Goal: Information Seeking & Learning: Learn about a topic

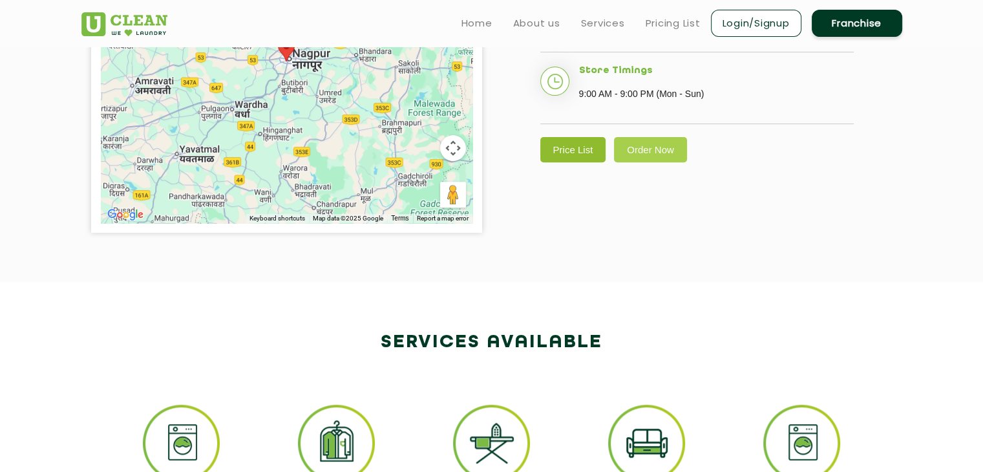
scroll to position [452, 0]
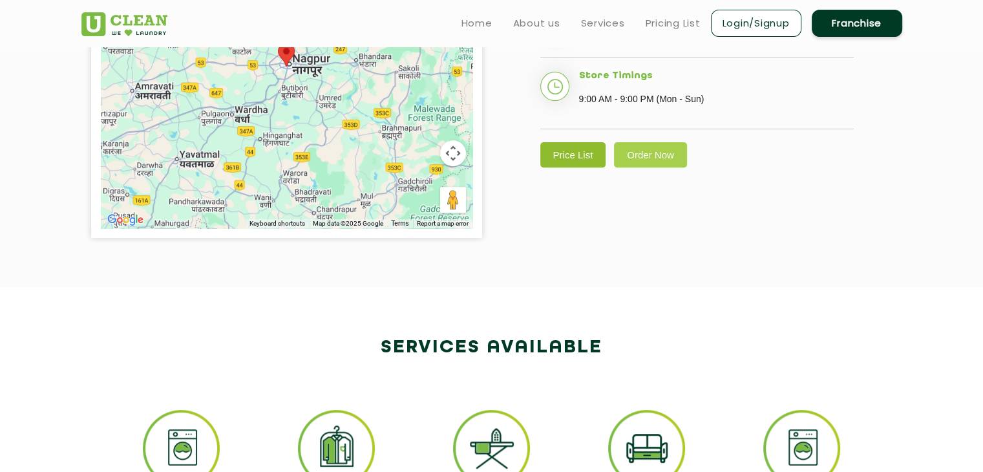
click at [566, 167] on link "Price List" at bounding box center [573, 154] width 66 height 25
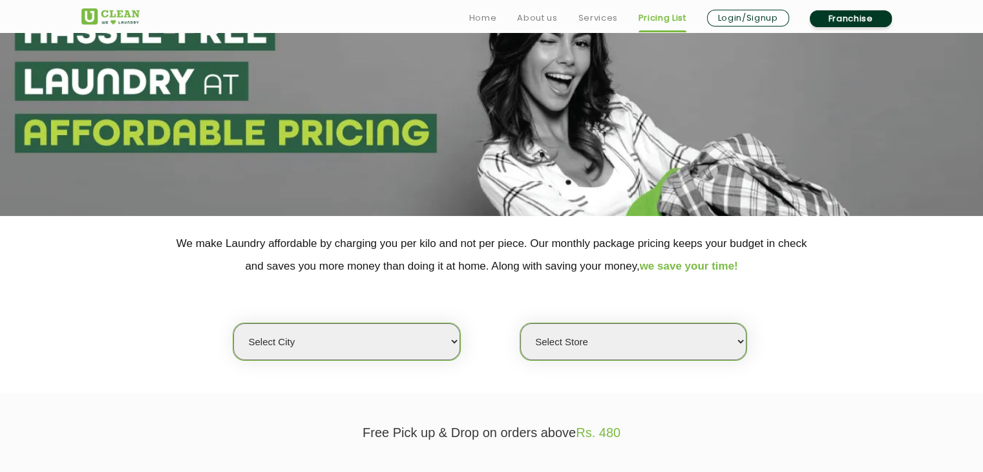
scroll to position [194, 0]
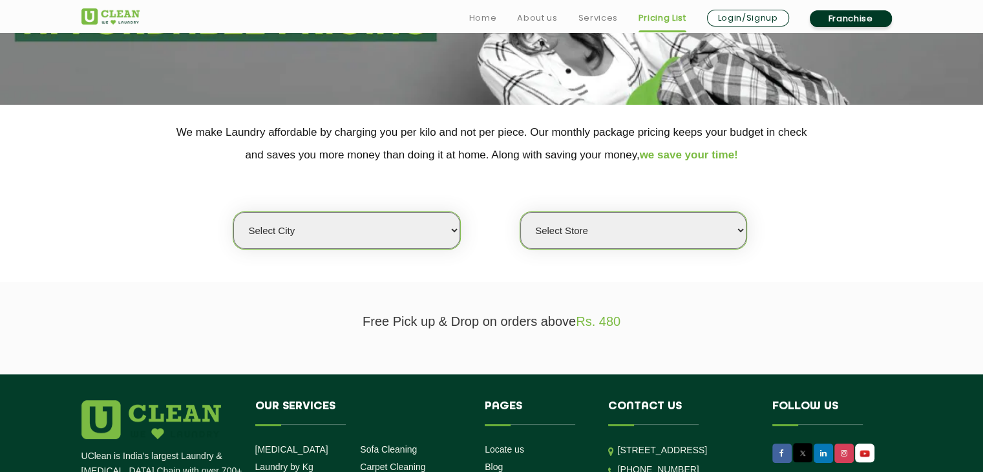
click at [350, 231] on select "Select city [GEOGRAPHIC_DATA] [GEOGRAPHIC_DATA] [GEOGRAPHIC_DATA] [GEOGRAPHIC_D…" at bounding box center [346, 230] width 226 height 37
select select "1"
click at [233, 212] on select "Select city [GEOGRAPHIC_DATA] [GEOGRAPHIC_DATA] [GEOGRAPHIC_DATA] [GEOGRAPHIC_D…" at bounding box center [346, 230] width 226 height 37
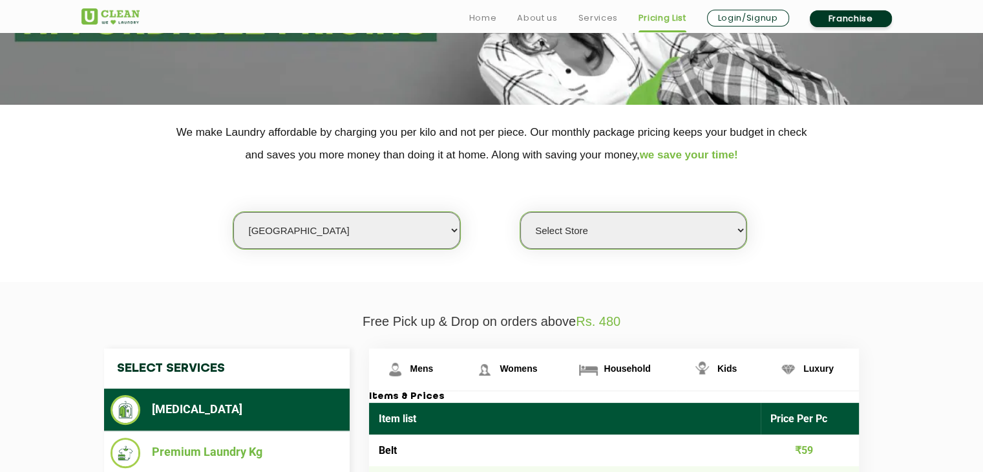
click at [653, 222] on select "Select Store [GEOGRAPHIC_DATA] [GEOGRAPHIC_DATA] 2 [GEOGRAPHIC_DATA] [PERSON_NA…" at bounding box center [633, 230] width 226 height 37
select select "582"
click at [520, 212] on select "Select Store [GEOGRAPHIC_DATA] [GEOGRAPHIC_DATA] 2 [GEOGRAPHIC_DATA] [PERSON_NA…" at bounding box center [633, 230] width 226 height 37
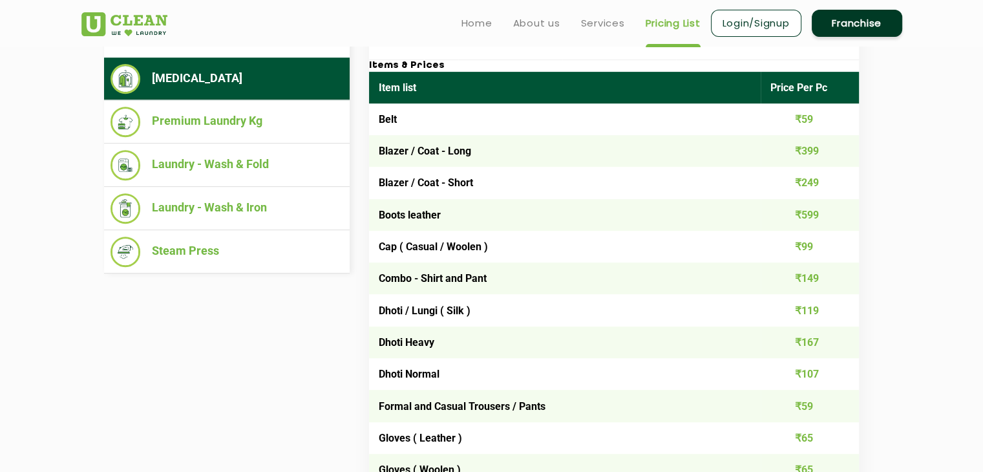
scroll to position [517, 0]
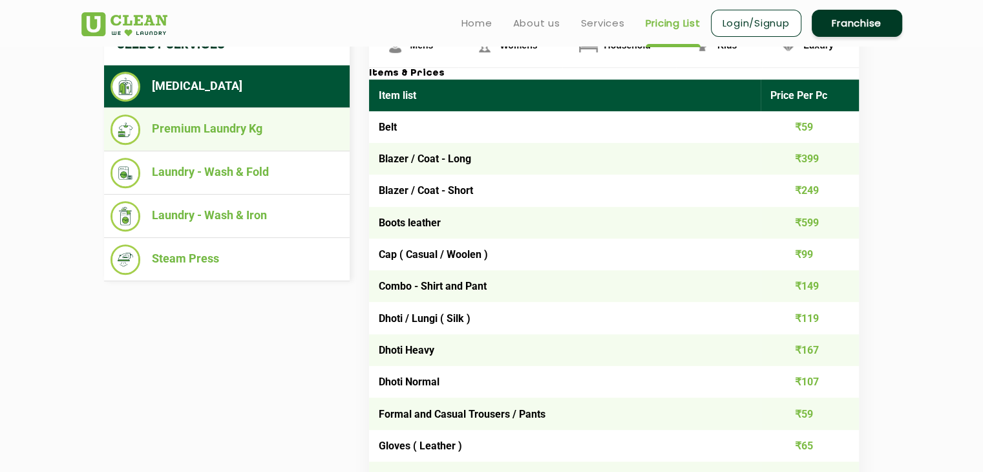
click at [187, 130] on li "Premium Laundry Kg" at bounding box center [227, 129] width 233 height 30
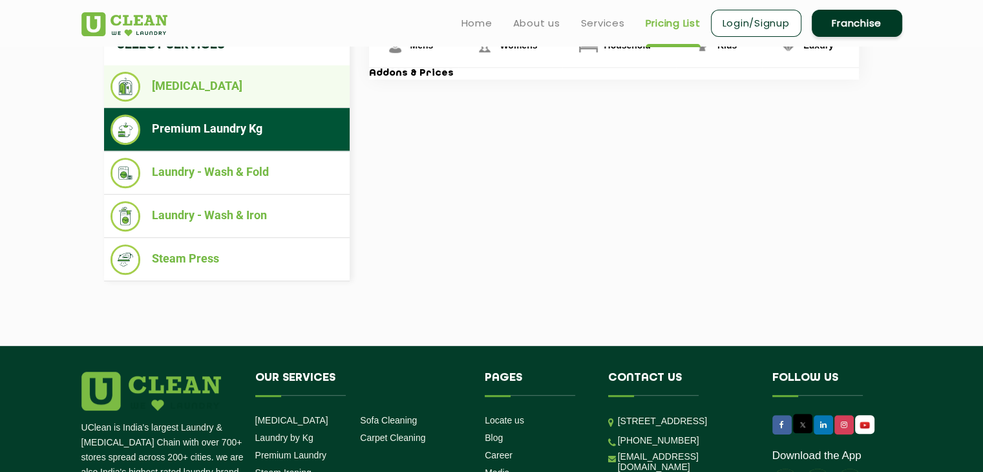
click at [209, 87] on li "[MEDICAL_DATA]" at bounding box center [227, 87] width 233 height 30
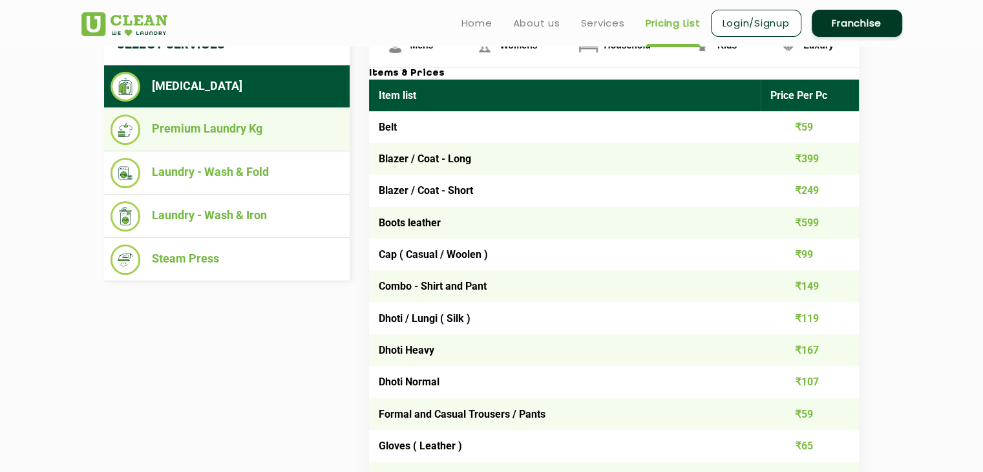
click at [220, 127] on li "Premium Laundry Kg" at bounding box center [227, 129] width 233 height 30
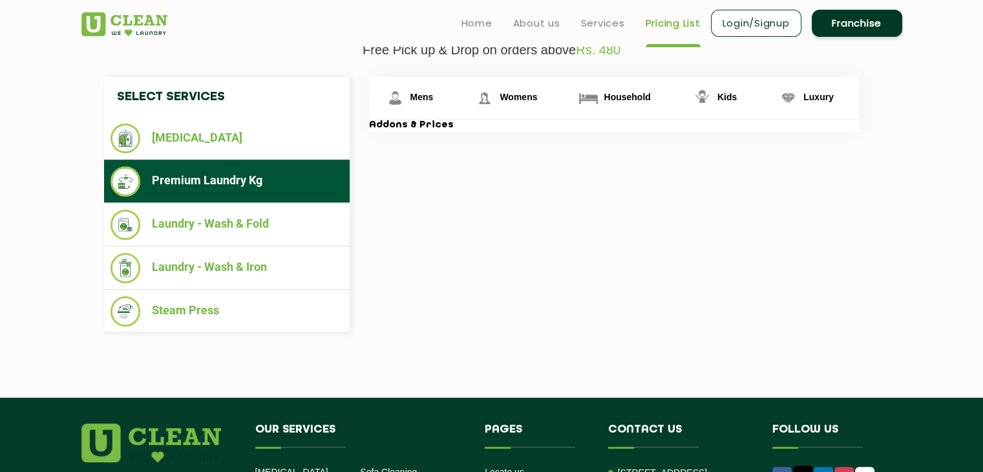
scroll to position [388, 0]
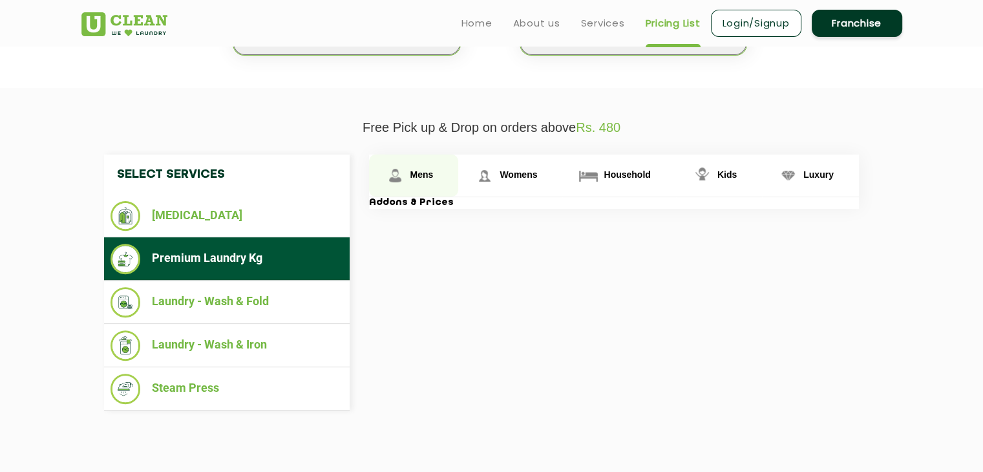
click at [450, 164] on link "Mens" at bounding box center [414, 175] width 90 height 42
drag, startPoint x: 443, startPoint y: 164, endPoint x: 429, endPoint y: 176, distance: 19.3
click at [442, 164] on link "Mens" at bounding box center [414, 175] width 90 height 42
click at [427, 175] on span "Mens" at bounding box center [421, 174] width 23 height 10
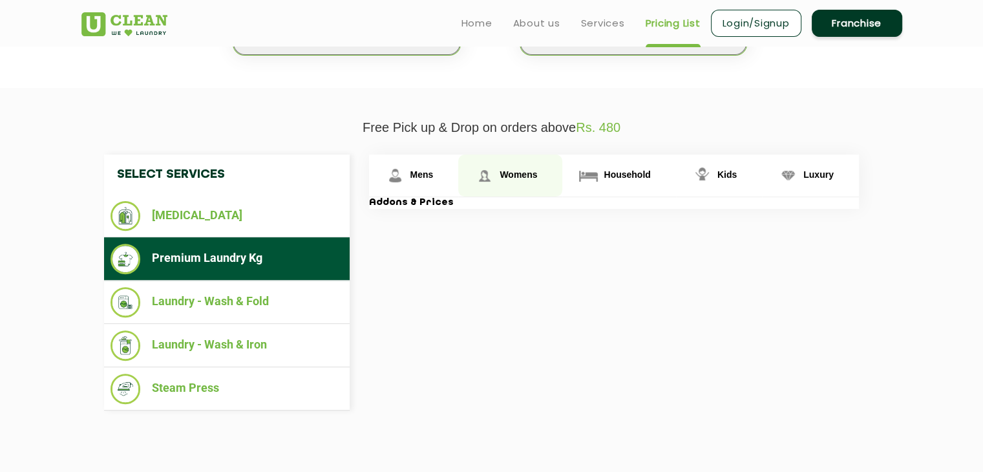
click at [523, 165] on link "Womens" at bounding box center [510, 175] width 104 height 42
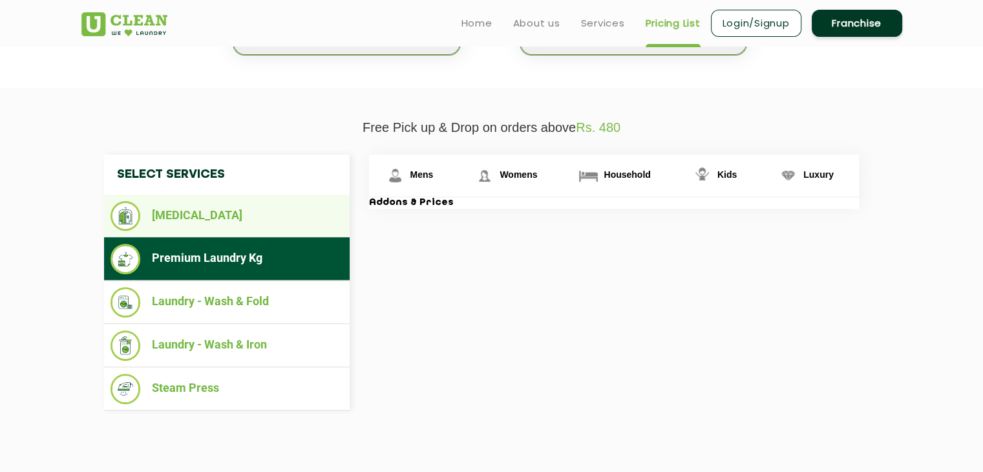
click at [238, 207] on li "[MEDICAL_DATA]" at bounding box center [227, 216] width 233 height 30
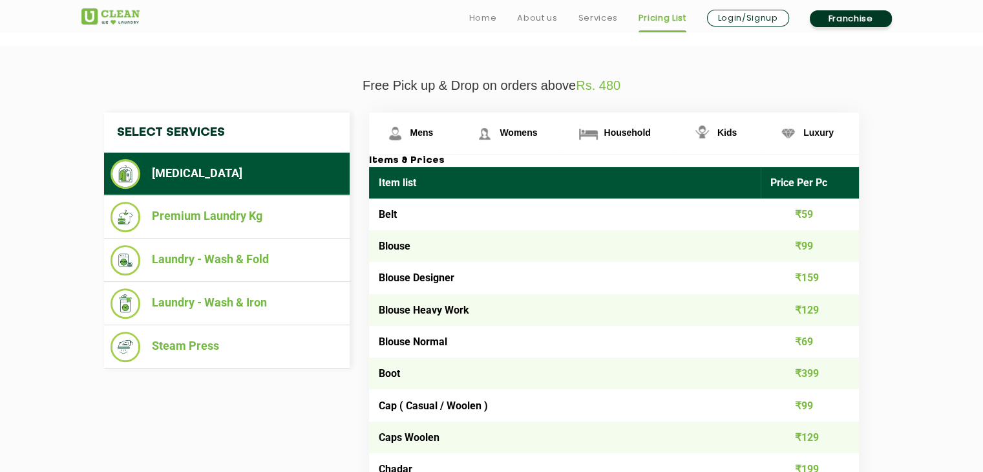
scroll to position [452, 0]
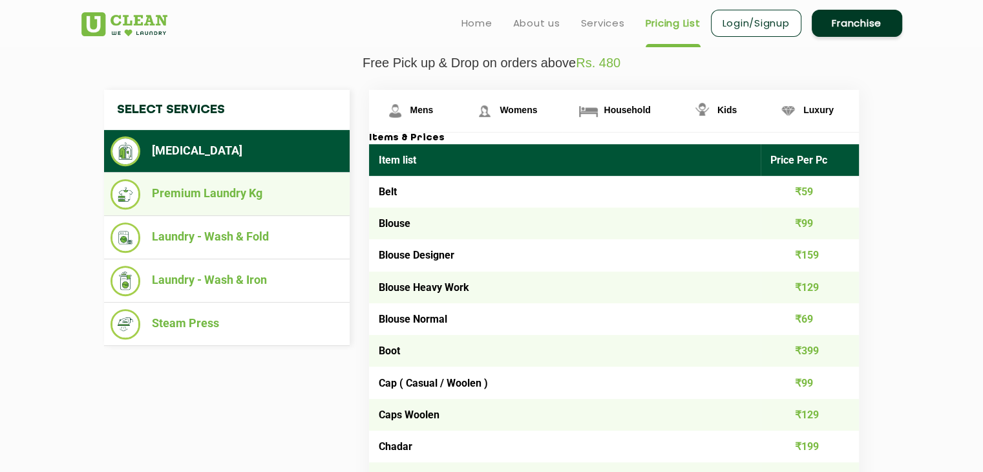
click at [273, 197] on li "Premium Laundry Kg" at bounding box center [227, 194] width 233 height 30
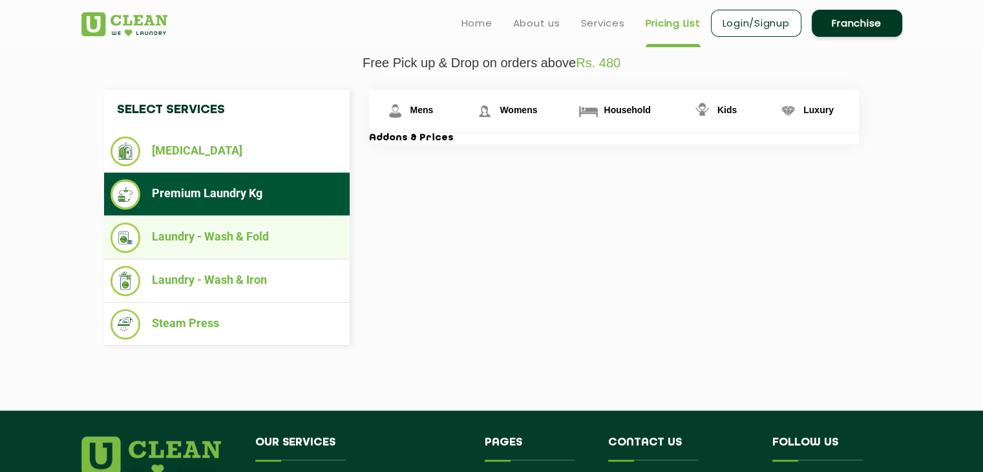
click at [231, 229] on li "Laundry - Wash & Fold" at bounding box center [227, 237] width 233 height 30
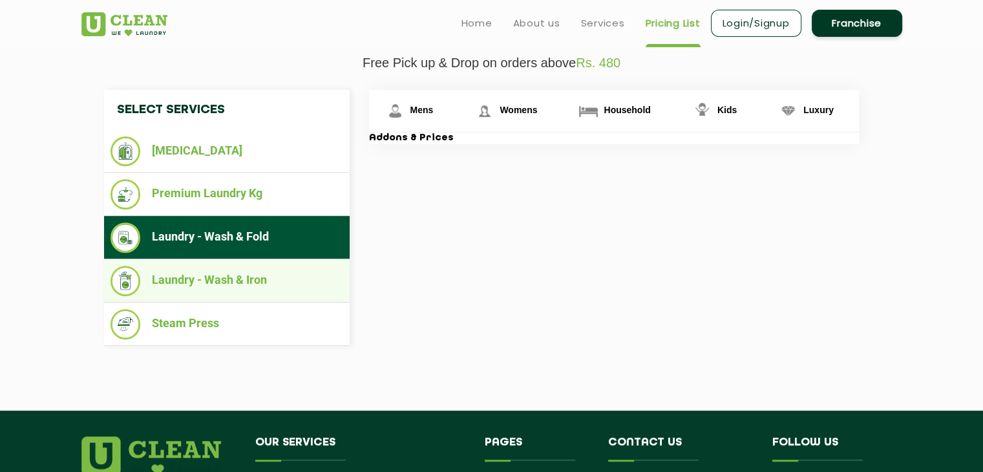
click at [203, 271] on li "Laundry - Wash & Iron" at bounding box center [227, 281] width 233 height 30
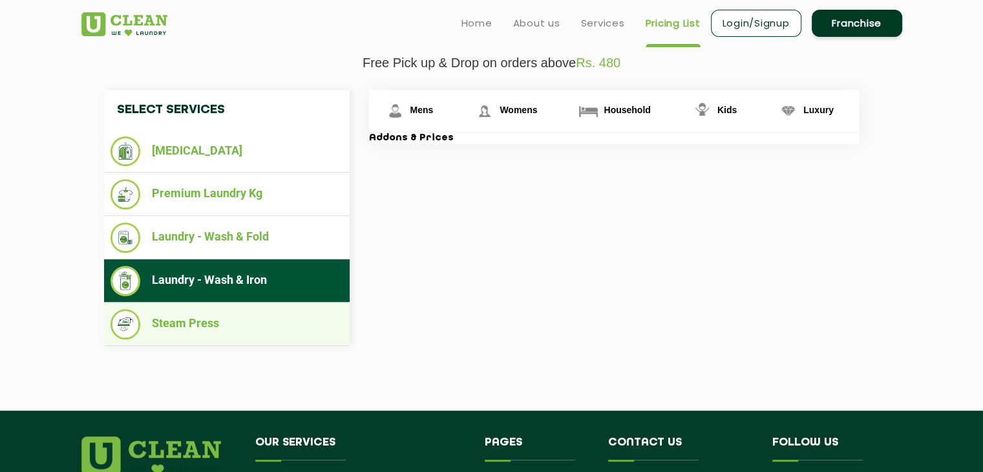
click at [195, 323] on li "Steam Press" at bounding box center [227, 324] width 233 height 30
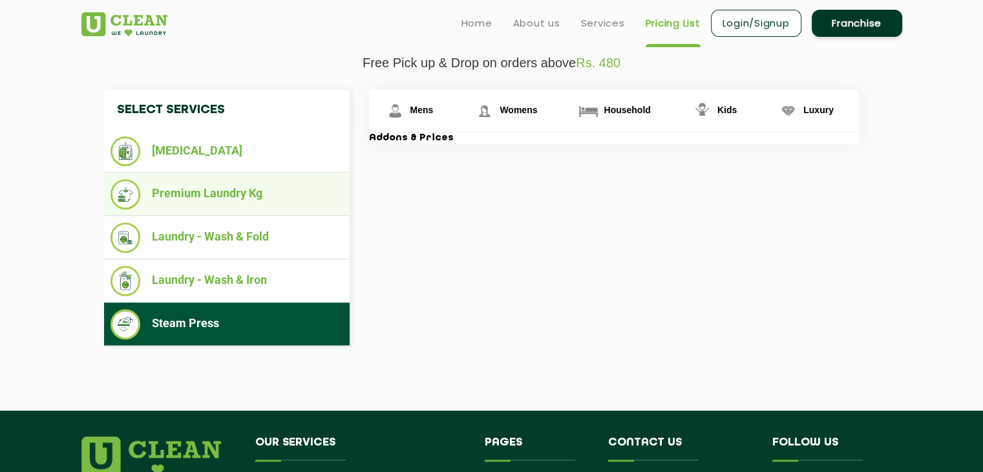
click at [230, 197] on li "Premium Laundry Kg" at bounding box center [227, 194] width 233 height 30
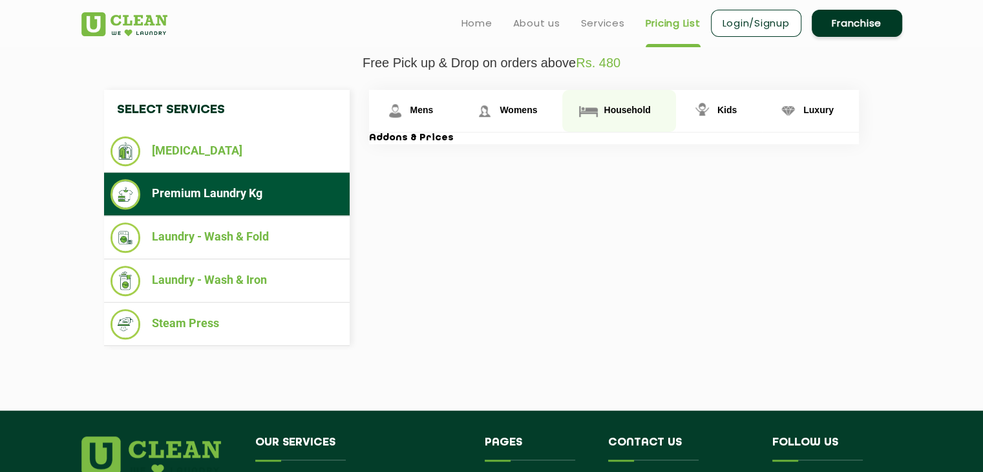
click at [597, 108] on img at bounding box center [588, 111] width 23 height 23
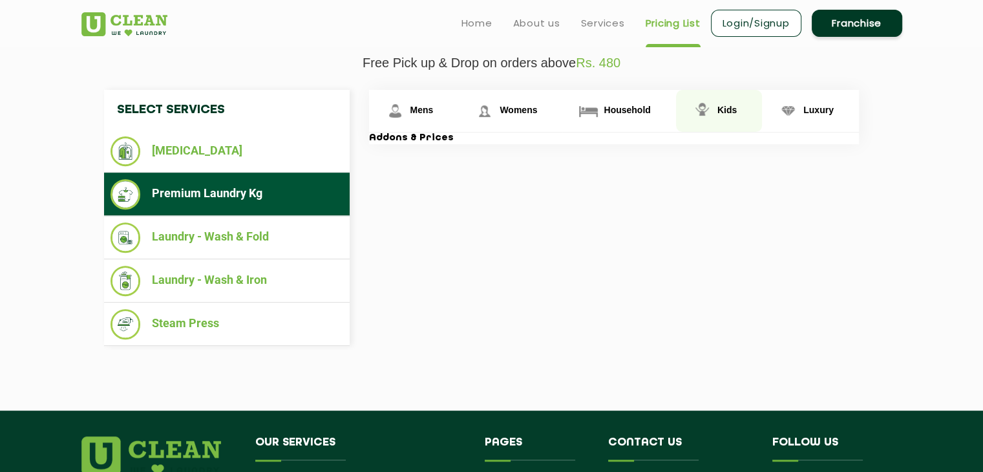
click at [719, 120] on link "Kids" at bounding box center [719, 111] width 86 height 42
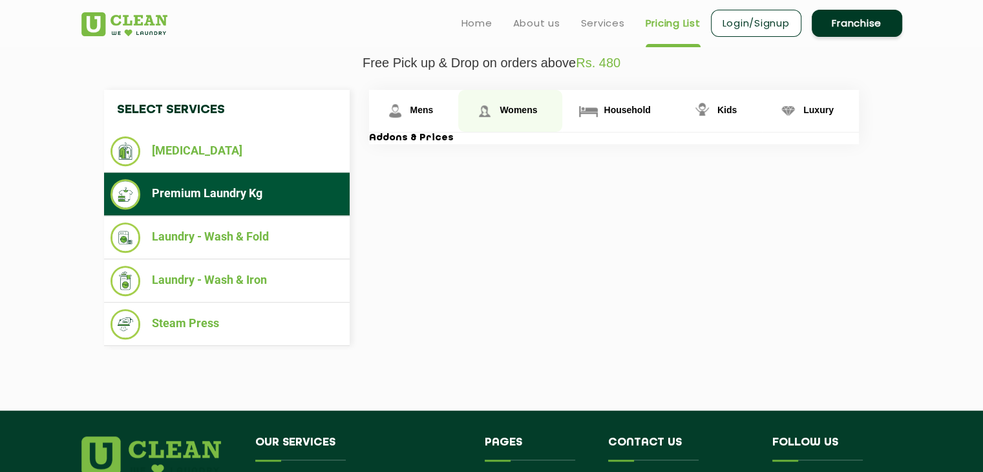
drag, startPoint x: 814, startPoint y: 107, endPoint x: 490, endPoint y: 109, distance: 324.5
click at [813, 107] on span "Luxury" at bounding box center [818, 110] width 30 height 10
drag, startPoint x: 432, startPoint y: 104, endPoint x: 466, endPoint y: 118, distance: 36.9
click at [432, 105] on span "Mens" at bounding box center [421, 110] width 23 height 10
click at [533, 111] on span "Womens" at bounding box center [518, 110] width 37 height 10
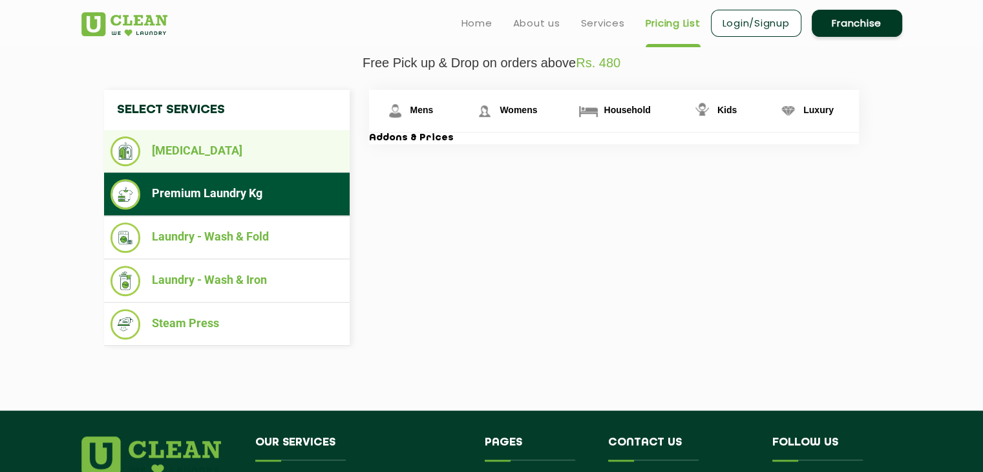
click at [223, 157] on li "[MEDICAL_DATA]" at bounding box center [227, 151] width 233 height 30
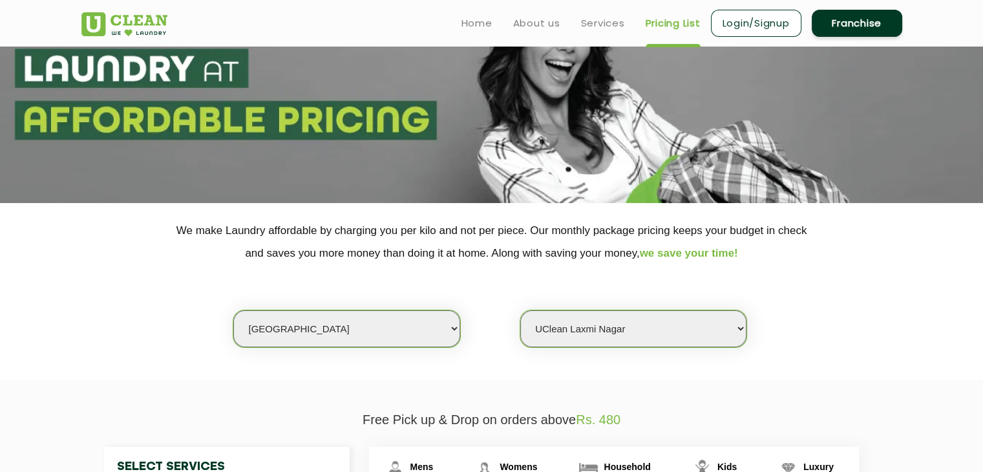
scroll to position [0, 0]
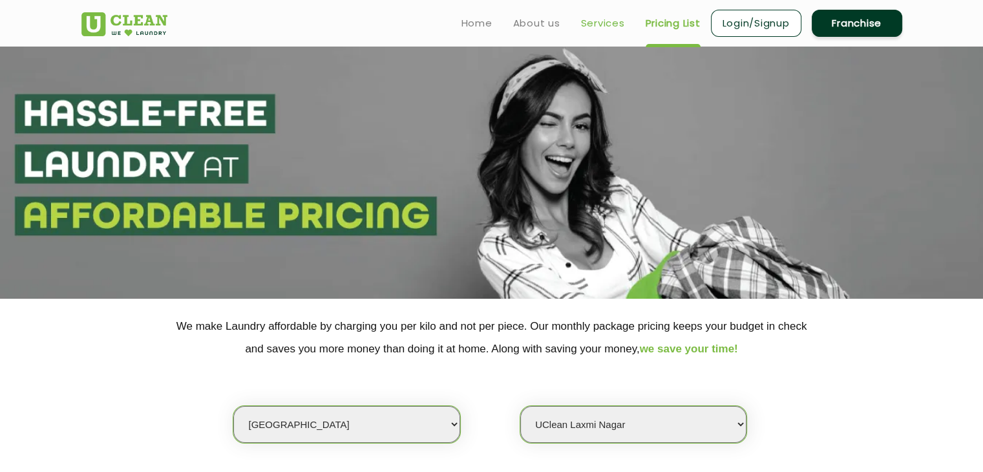
click at [600, 20] on link "Services" at bounding box center [603, 24] width 44 height 16
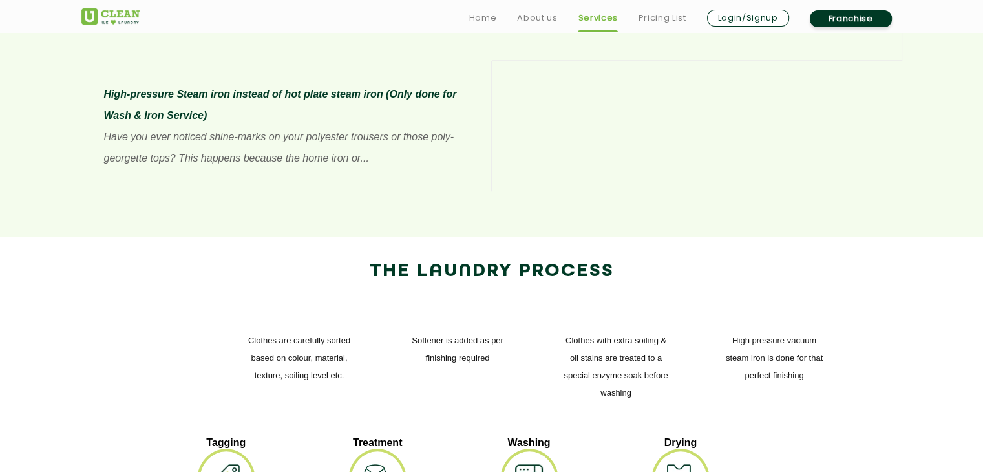
scroll to position [1875, 0]
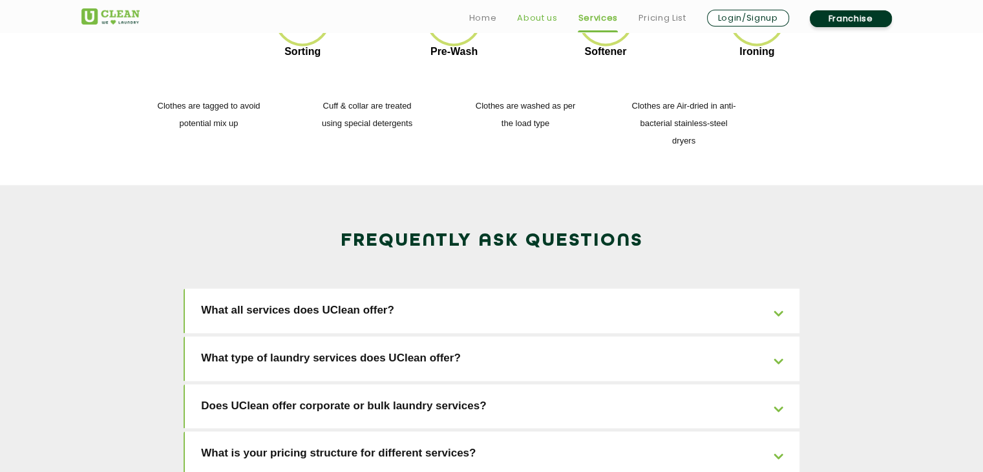
click at [533, 23] on link "About us" at bounding box center [537, 18] width 40 height 16
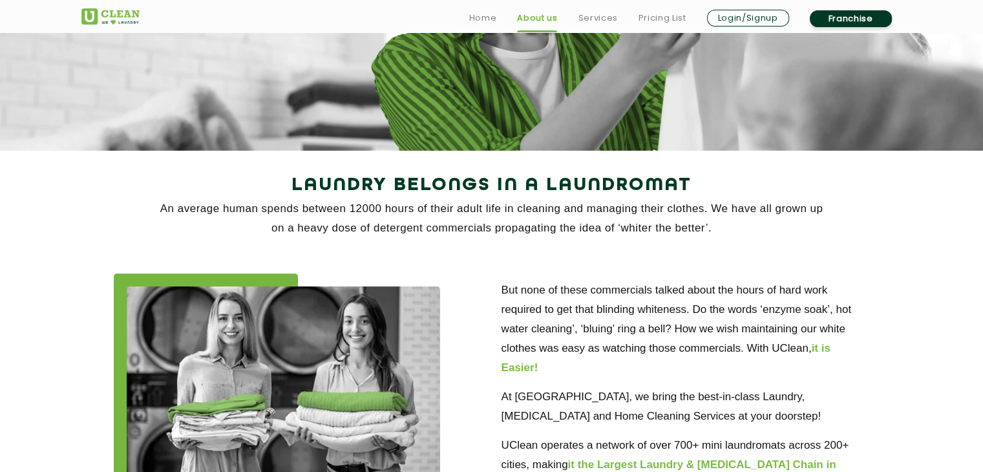
scroll to position [323, 0]
